Goal: Check status: Check status

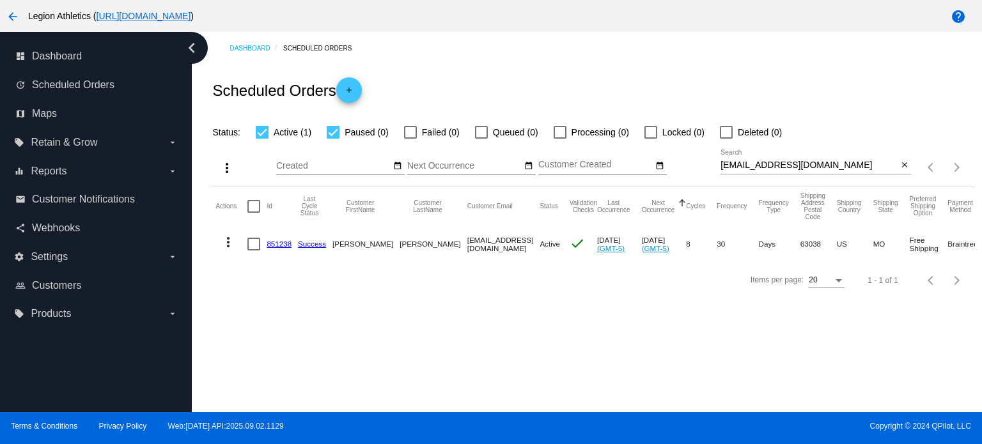
click at [757, 168] on input "[EMAIL_ADDRESS][DOMAIN_NAME]" at bounding box center [809, 166] width 177 height 10
paste input "[PERSON_NAME].[PERSON_NAME]"
type input "[PERSON_NAME][EMAIL_ADDRESS][PERSON_NAME][DOMAIN_NAME]"
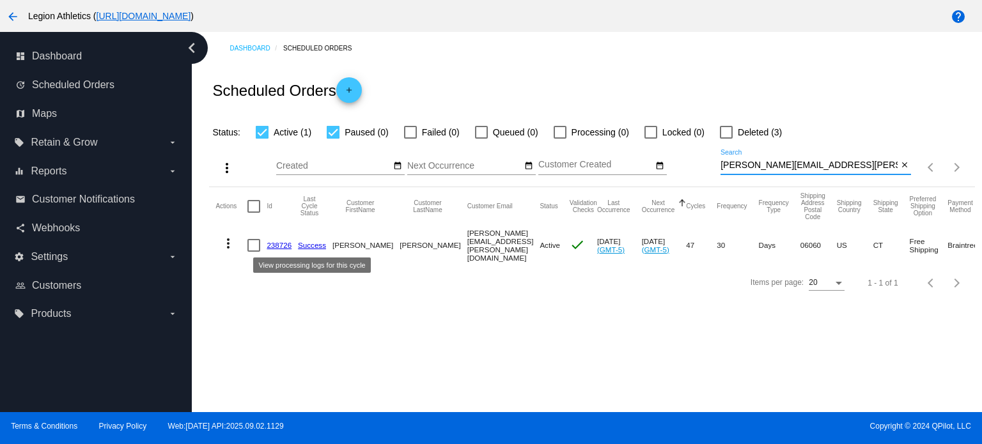
click at [304, 244] on link "Success" at bounding box center [312, 245] width 28 height 8
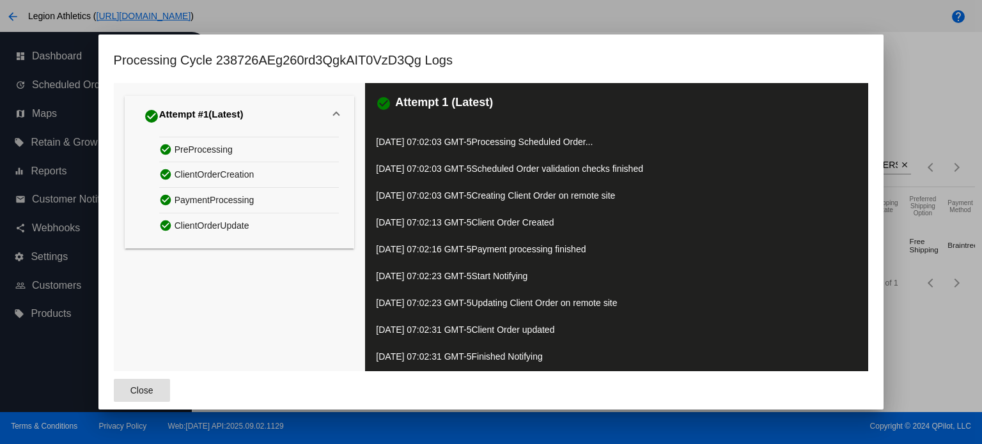
click at [874, 55] on mat-dialog-container "Processing Cycle 238726AEg260rd3QgkAIT0VzD3Qg Logs check_circle Attempt #1 (Lat…" at bounding box center [491, 223] width 786 height 376
click at [148, 396] on button "Close" at bounding box center [142, 390] width 56 height 23
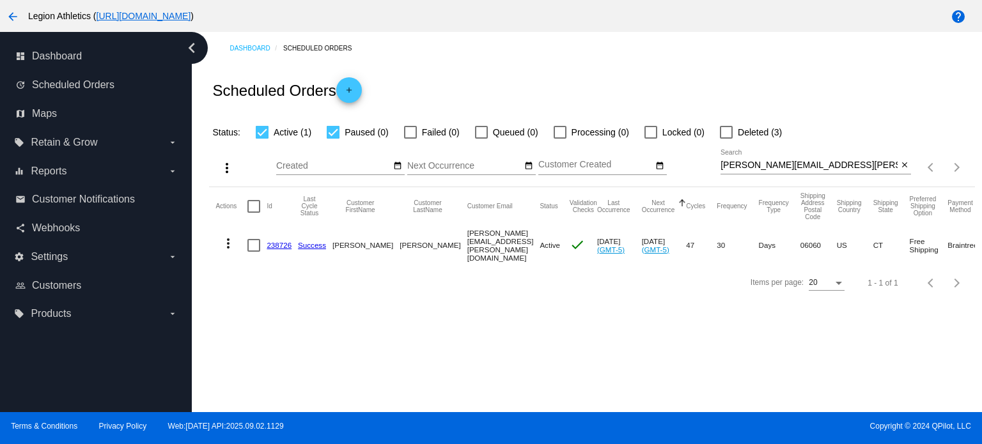
click at [282, 242] on link "238726" at bounding box center [279, 245] width 25 height 8
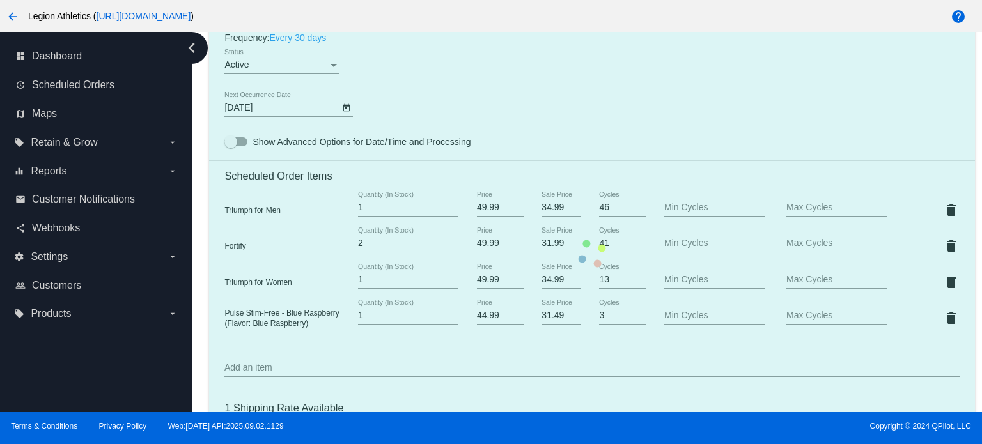
scroll to position [794, 0]
drag, startPoint x: 288, startPoint y: 208, endPoint x: 297, endPoint y: 95, distance: 114.2
click at [297, 95] on mat-card "Customer 681428: [PERSON_NAME] [PERSON_NAME][EMAIL_ADDRESS][PERSON_NAME][DOMAIN…" at bounding box center [591, 254] width 765 height 1427
